Goal: Transaction & Acquisition: Download file/media

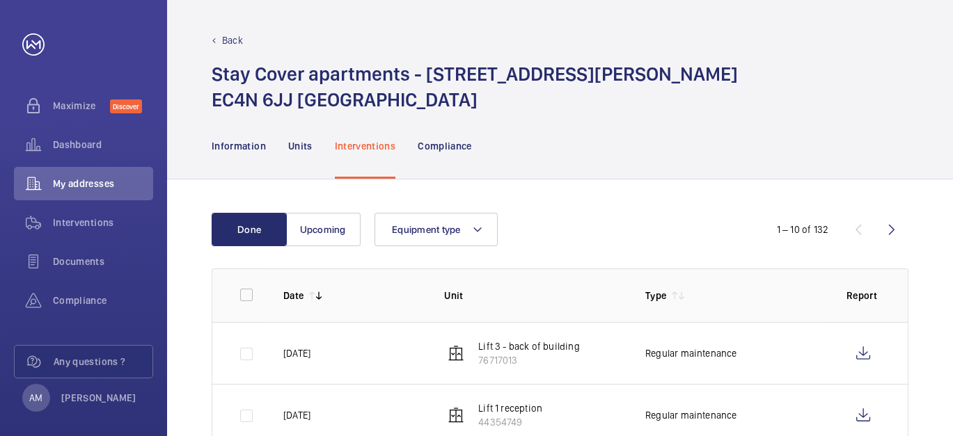
click at [228, 49] on div "Back Stay Cover apartments - [STREET_ADDRESS][PERSON_NAME]" at bounding box center [560, 72] width 697 height 79
click at [226, 39] on p "Back" at bounding box center [232, 40] width 21 height 14
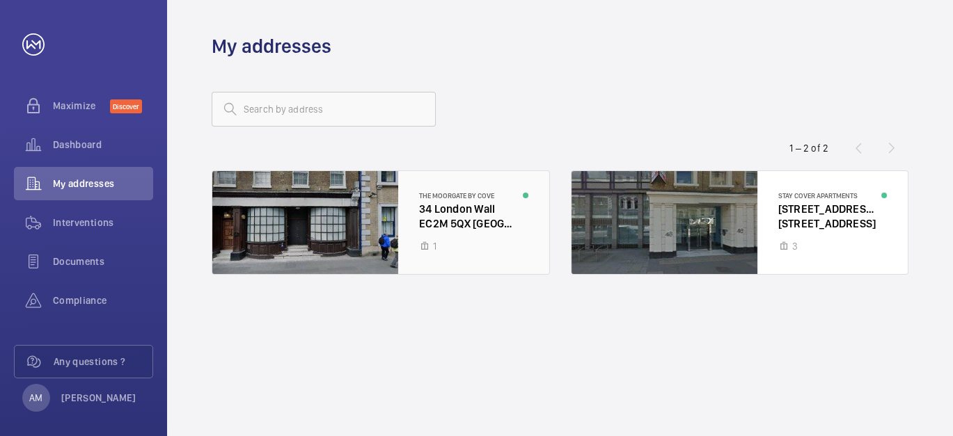
click at [446, 217] on div at bounding box center [380, 222] width 337 height 103
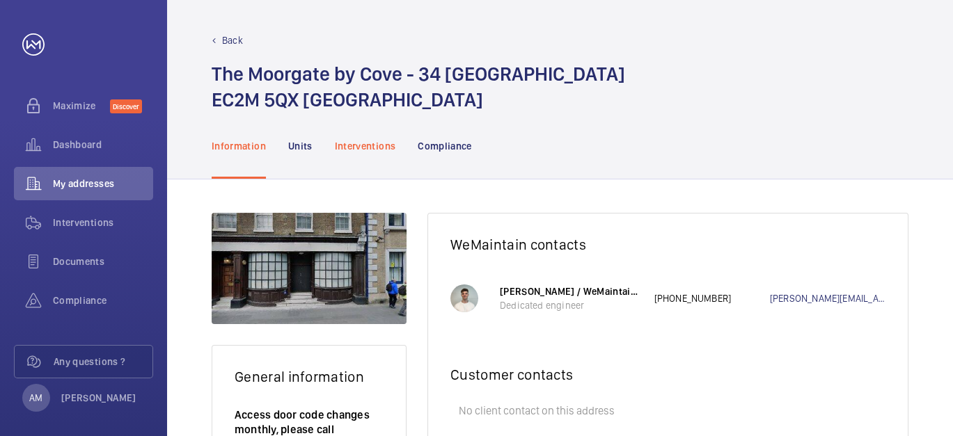
click at [354, 150] on p "Interventions" at bounding box center [365, 146] width 61 height 14
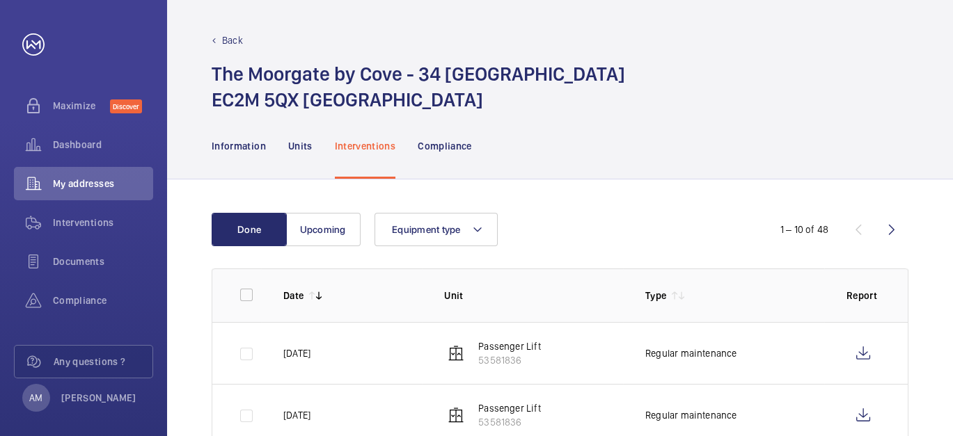
scroll to position [155, 0]
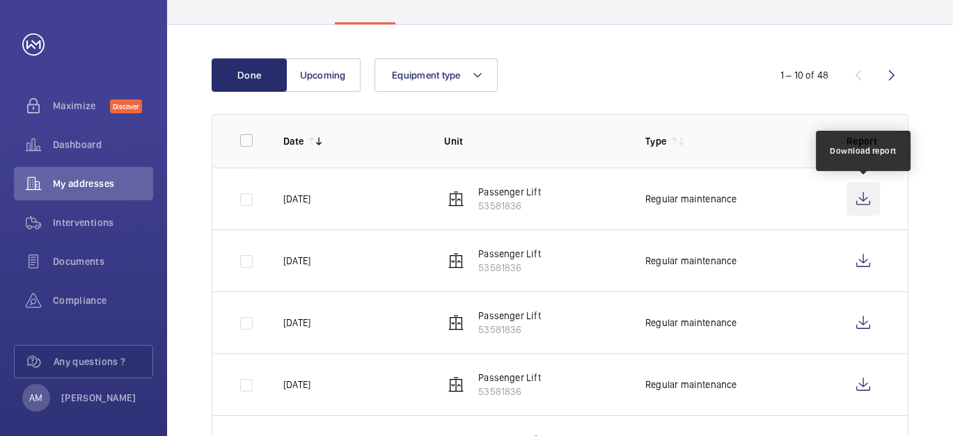
click at [858, 199] on wm-front-icon-button at bounding box center [863, 198] width 33 height 33
